Goal: Navigation & Orientation: Find specific page/section

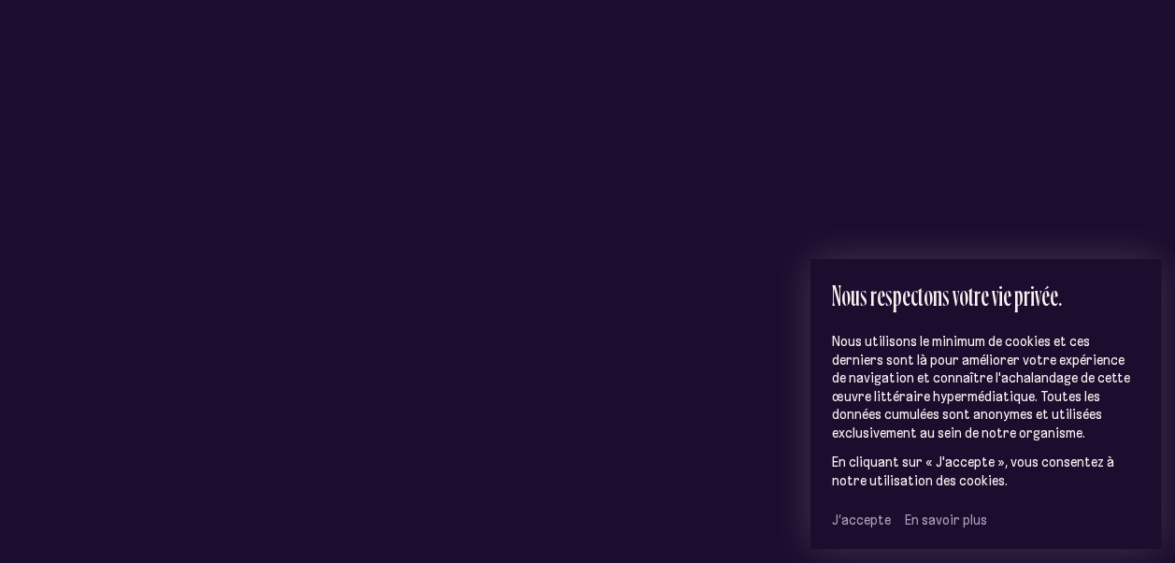
click at [863, 521] on span "J’accepte" at bounding box center [861, 519] width 59 height 17
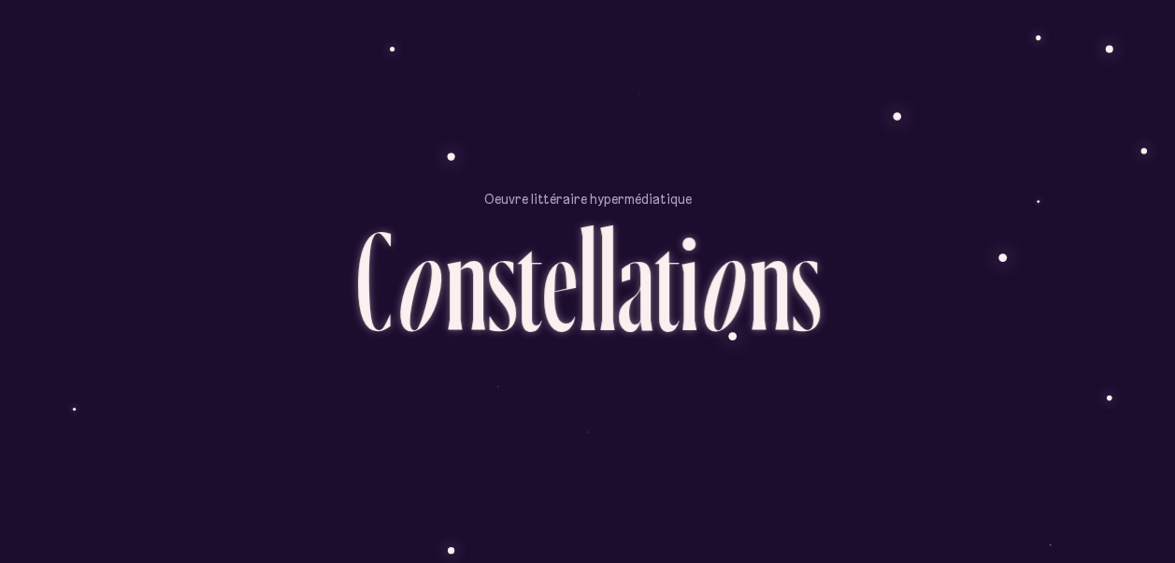
click at [654, 361] on ul "D é m a r r e r l ’ e x p é r i e n c e" at bounding box center [588, 431] width 159 height 159
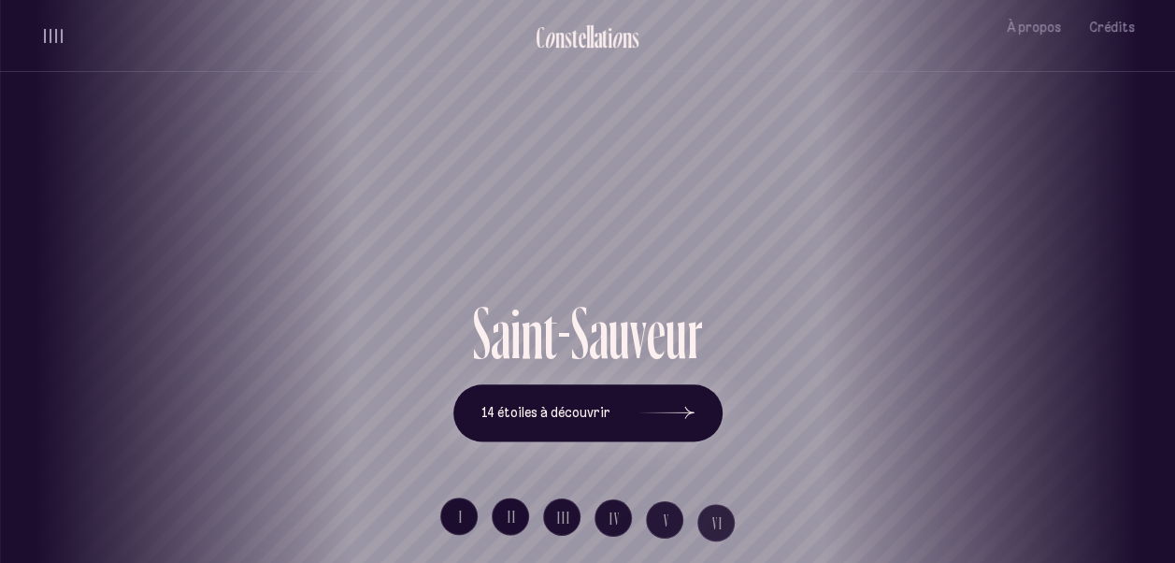
click at [625, 412] on div "[GEOGRAPHIC_DATA] [GEOGRAPHIC_DATA] [GEOGRAPHIC_DATA][PERSON_NAME][GEOGRAPHIC_D…" at bounding box center [587, 281] width 1175 height 563
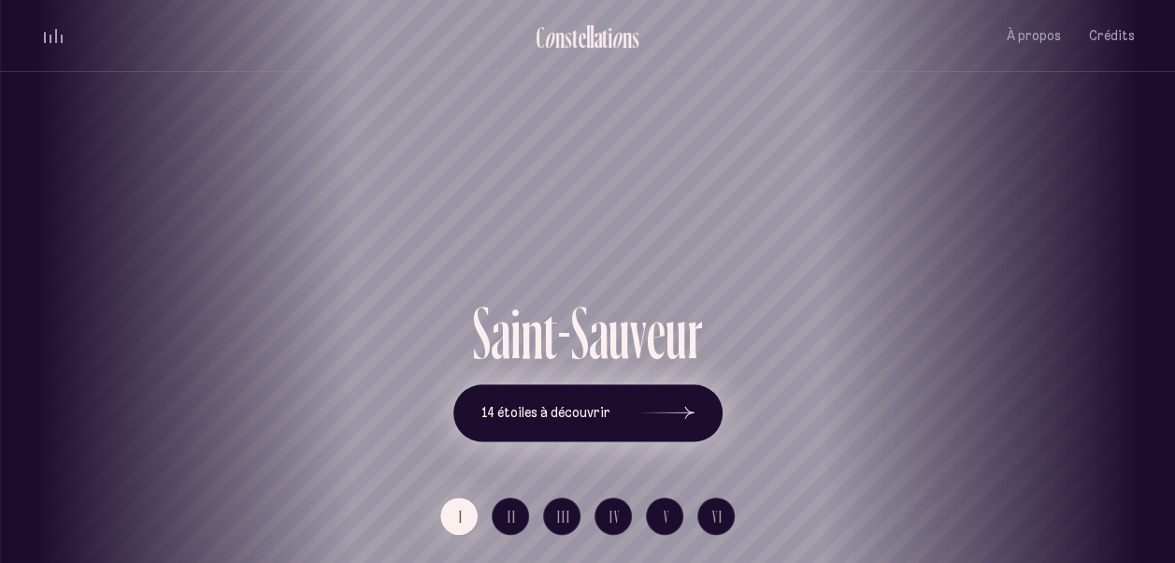
click at [541, 423] on button "14 étoiles à découvrir" at bounding box center [587, 413] width 269 height 58
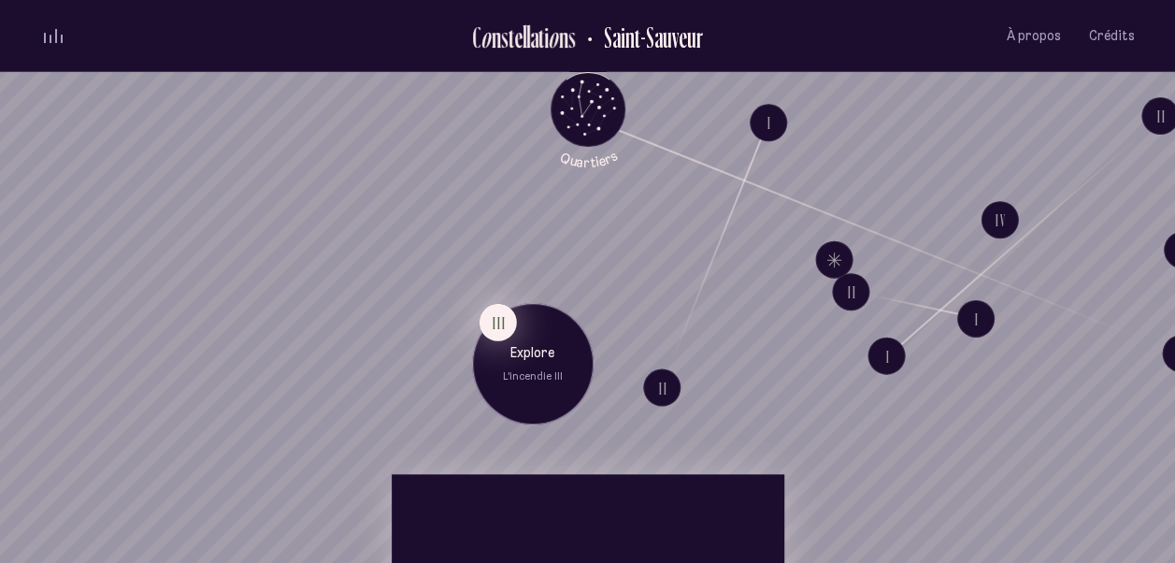
click at [496, 330] on button "III" at bounding box center [497, 322] width 37 height 37
